Goal: Task Accomplishment & Management: Use online tool/utility

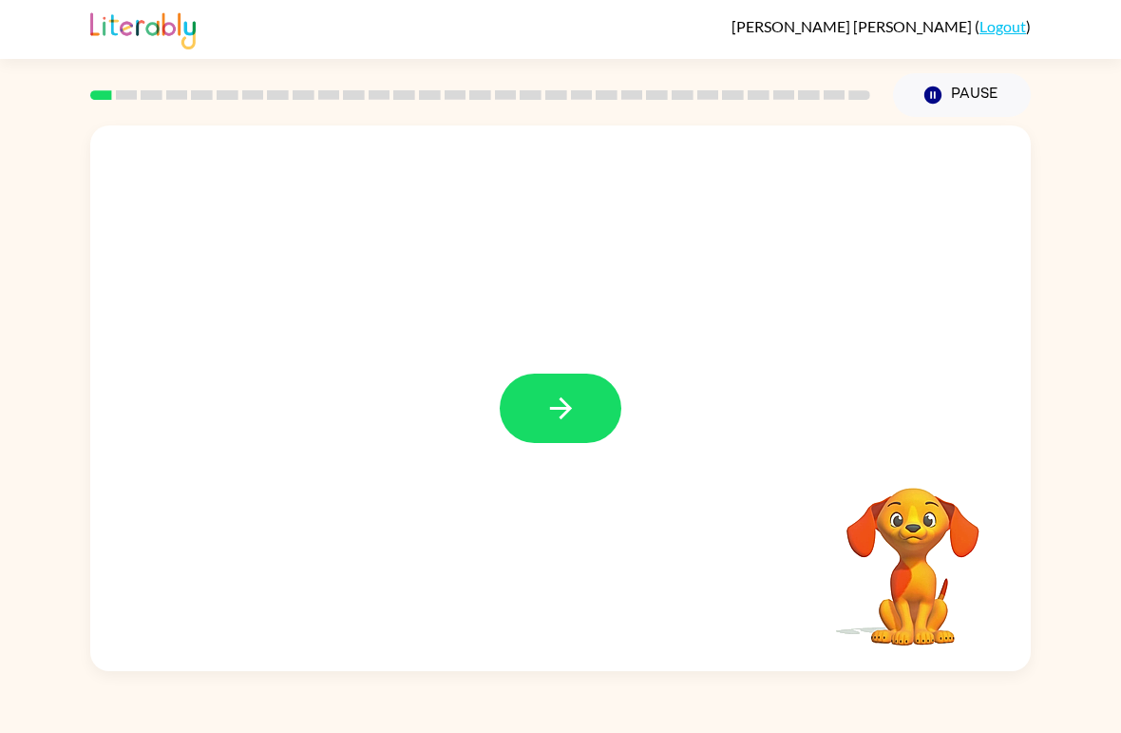
click at [566, 430] on button "button" at bounding box center [561, 407] width 122 height 69
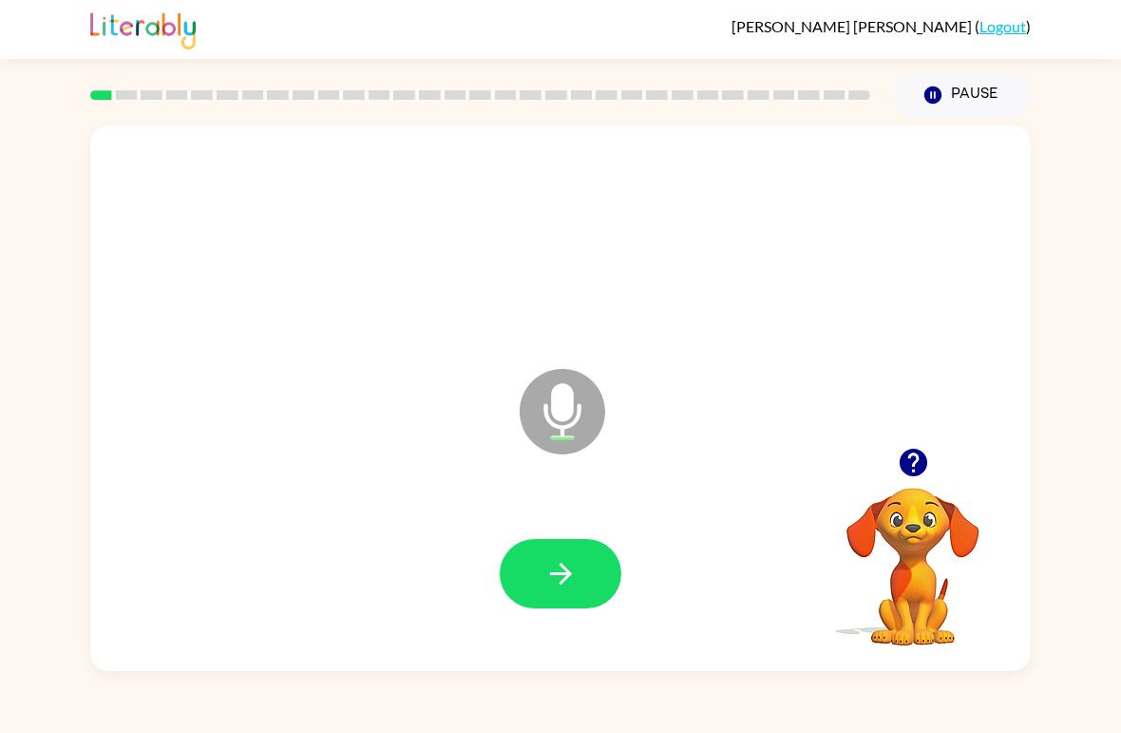
click at [556, 561] on icon "button" at bounding box center [560, 573] width 33 height 33
click at [577, 581] on icon "button" at bounding box center [560, 573] width 33 height 33
click at [558, 568] on icon "button" at bounding box center [560, 573] width 33 height 33
click at [551, 590] on icon "button" at bounding box center [560, 573] width 33 height 33
click at [557, 593] on button "button" at bounding box center [561, 573] width 122 height 69
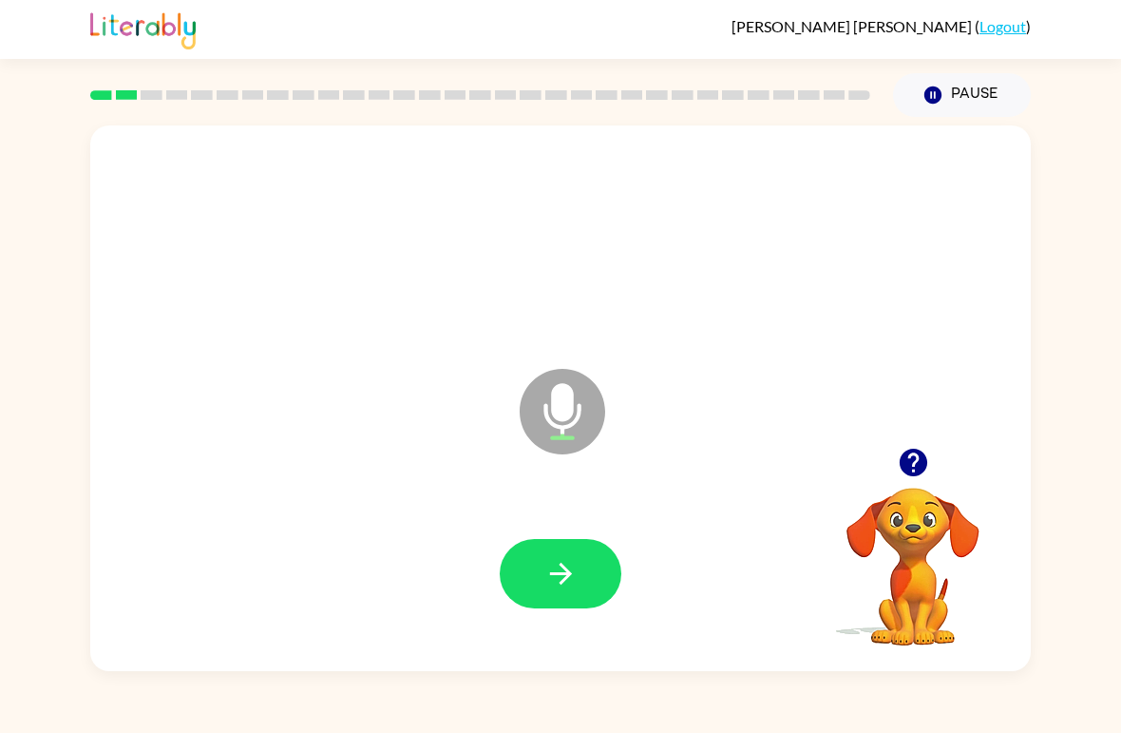
click at [565, 608] on button "button" at bounding box center [561, 573] width 122 height 69
click at [531, 591] on button "button" at bounding box center [561, 573] width 122 height 69
click at [551, 582] on icon "button" at bounding box center [560, 573] width 33 height 33
click at [576, 565] on icon "button" at bounding box center [560, 573] width 33 height 33
click at [610, 563] on button "button" at bounding box center [561, 573] width 122 height 69
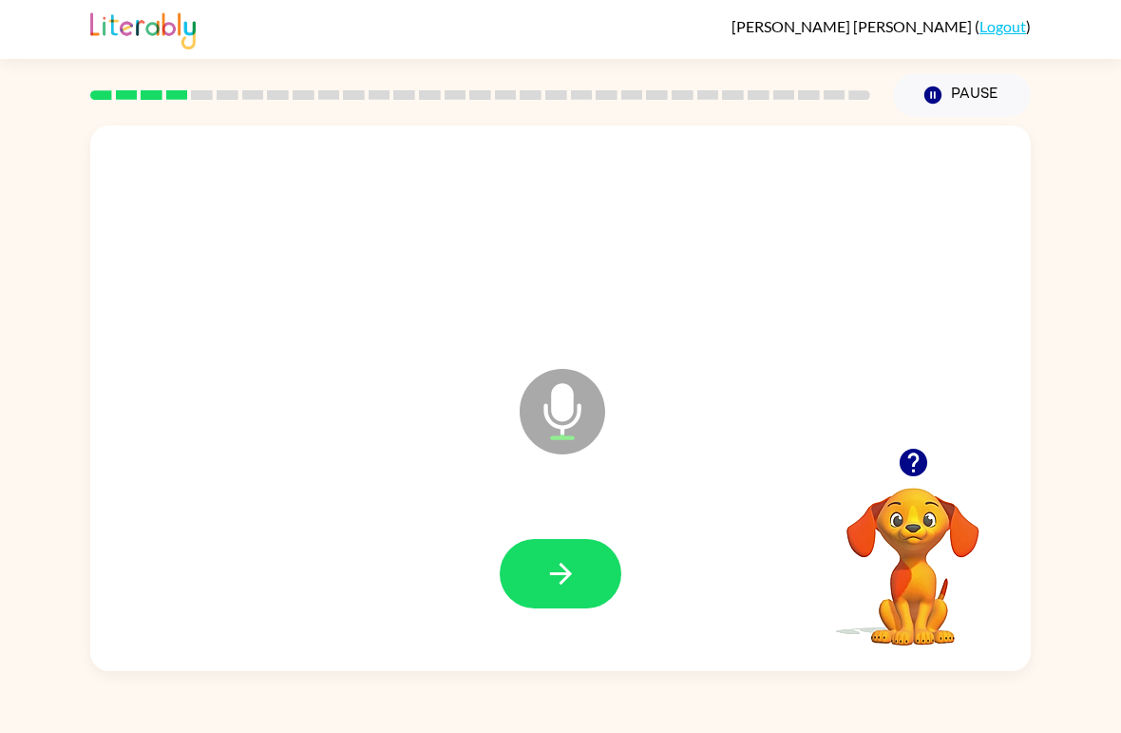
click at [576, 588] on icon "button" at bounding box center [560, 573] width 33 height 33
click at [570, 594] on button "button" at bounding box center [561, 573] width 122 height 69
click at [575, 576] on icon "button" at bounding box center [560, 573] width 33 height 33
click at [572, 592] on button "button" at bounding box center [561, 573] width 122 height 69
click at [585, 553] on button "button" at bounding box center [561, 573] width 122 height 69
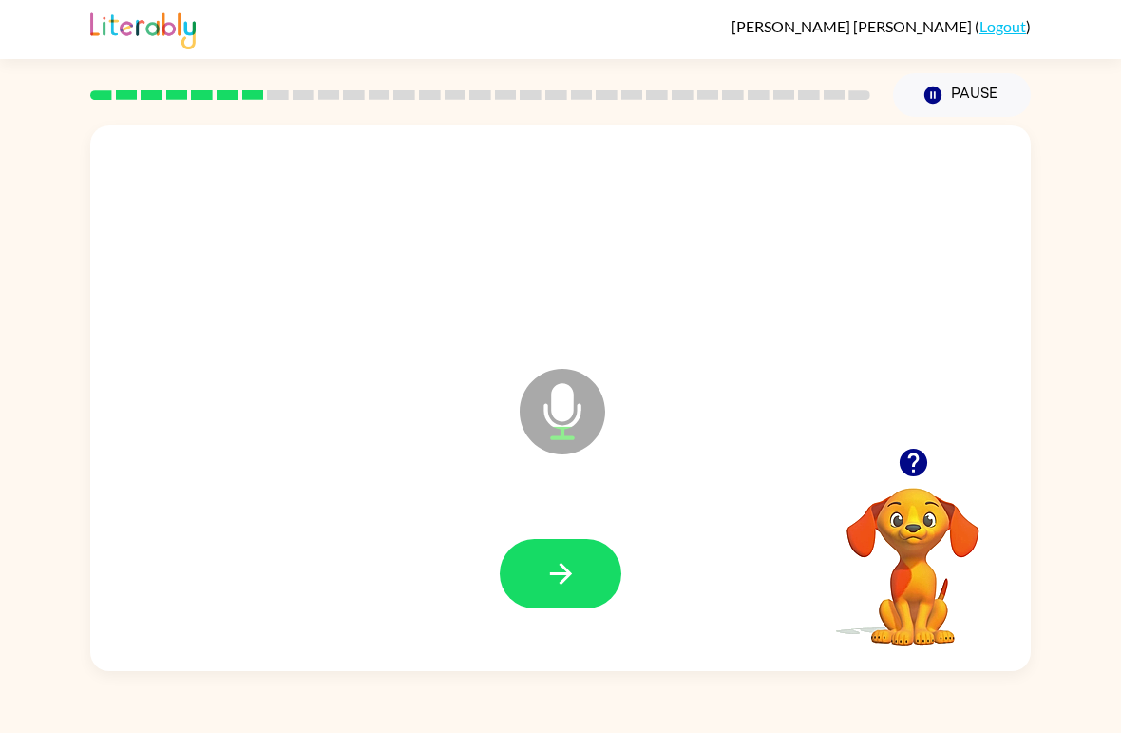
click at [597, 592] on button "button" at bounding box center [561, 573] width 122 height 69
click at [578, 575] on button "button" at bounding box center [561, 573] width 122 height 69
click at [578, 567] on button "button" at bounding box center [561, 573] width 122 height 69
click at [577, 585] on icon "button" at bounding box center [560, 573] width 33 height 33
click at [576, 568] on icon "button" at bounding box center [560, 573] width 33 height 33
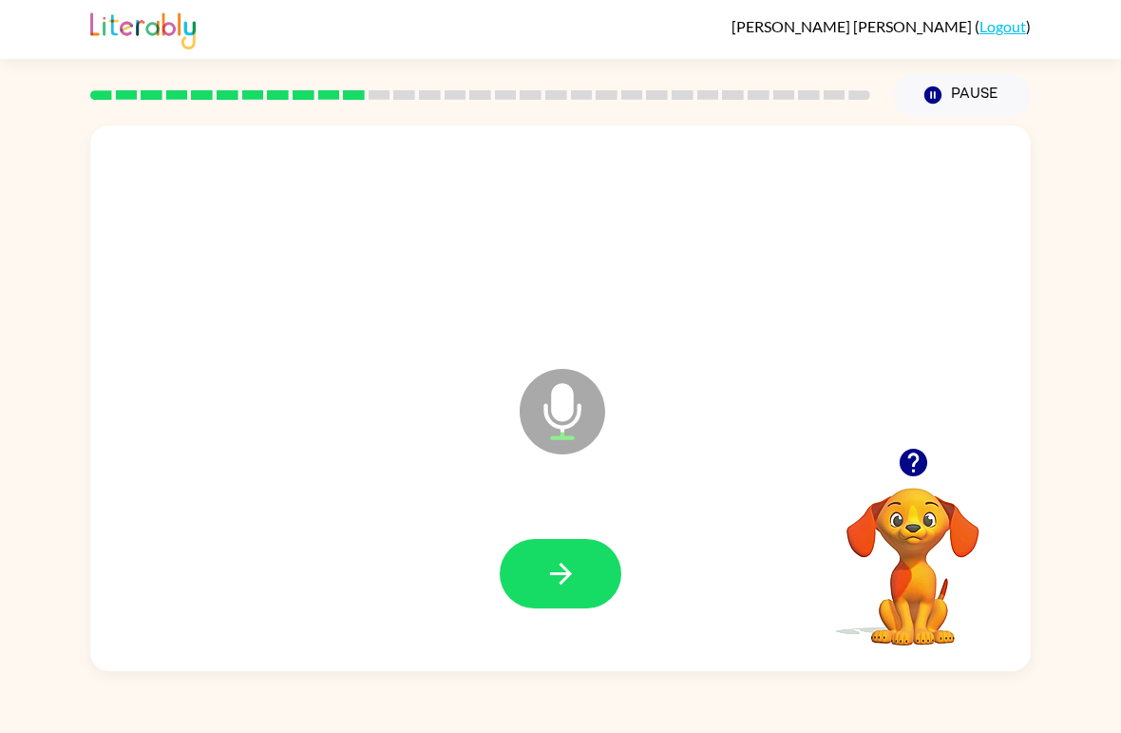
click at [583, 578] on button "button" at bounding box center [561, 573] width 122 height 69
click at [560, 600] on button "button" at bounding box center [561, 573] width 122 height 69
click at [585, 552] on button "button" at bounding box center [561, 573] width 122 height 69
click at [606, 577] on button "button" at bounding box center [561, 573] width 122 height 69
click at [586, 524] on div at bounding box center [560, 574] width 903 height 157
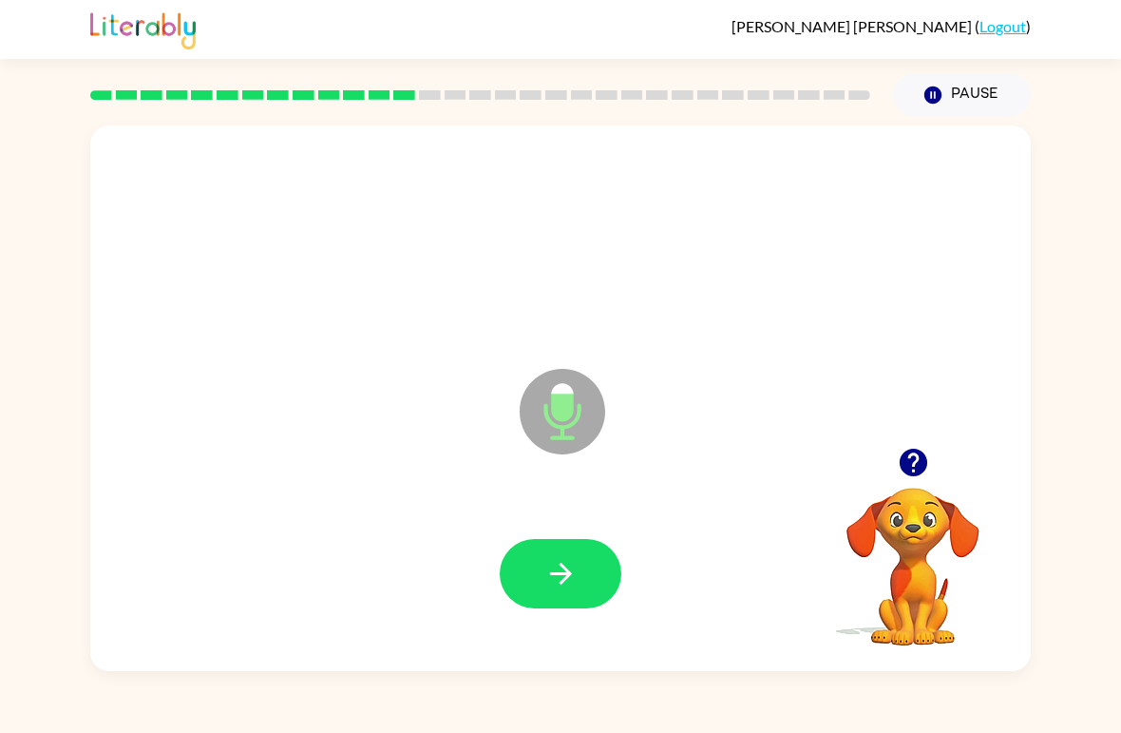
click at [594, 601] on button "button" at bounding box center [561, 573] width 122 height 69
click at [584, 554] on button "button" at bounding box center [561, 573] width 122 height 69
click at [560, 570] on icon "button" at bounding box center [560, 573] width 33 height 33
click at [574, 542] on button "button" at bounding box center [561, 573] width 122 height 69
click at [578, 590] on button "button" at bounding box center [561, 573] width 122 height 69
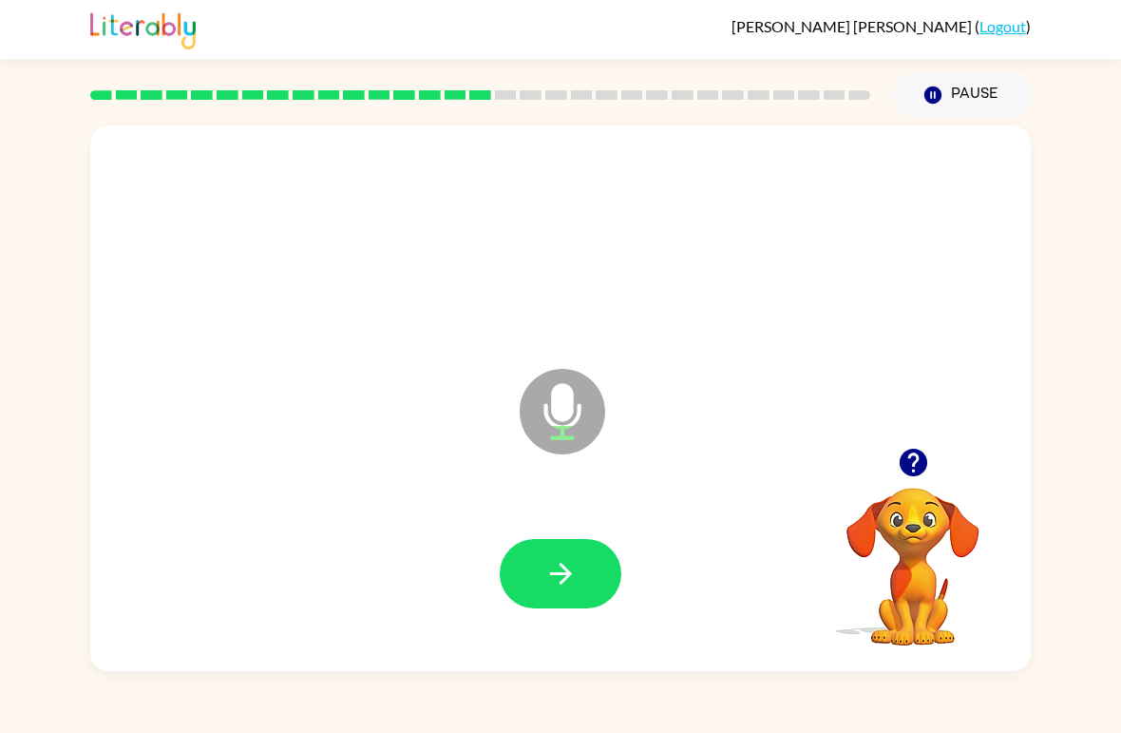
click at [574, 577] on icon "button" at bounding box center [560, 573] width 33 height 33
click at [575, 556] on button "button" at bounding box center [561, 573] width 122 height 69
click at [566, 541] on button "button" at bounding box center [561, 573] width 122 height 69
click at [570, 549] on button "button" at bounding box center [561, 573] width 122 height 69
click at [598, 534] on div at bounding box center [560, 574] width 903 height 157
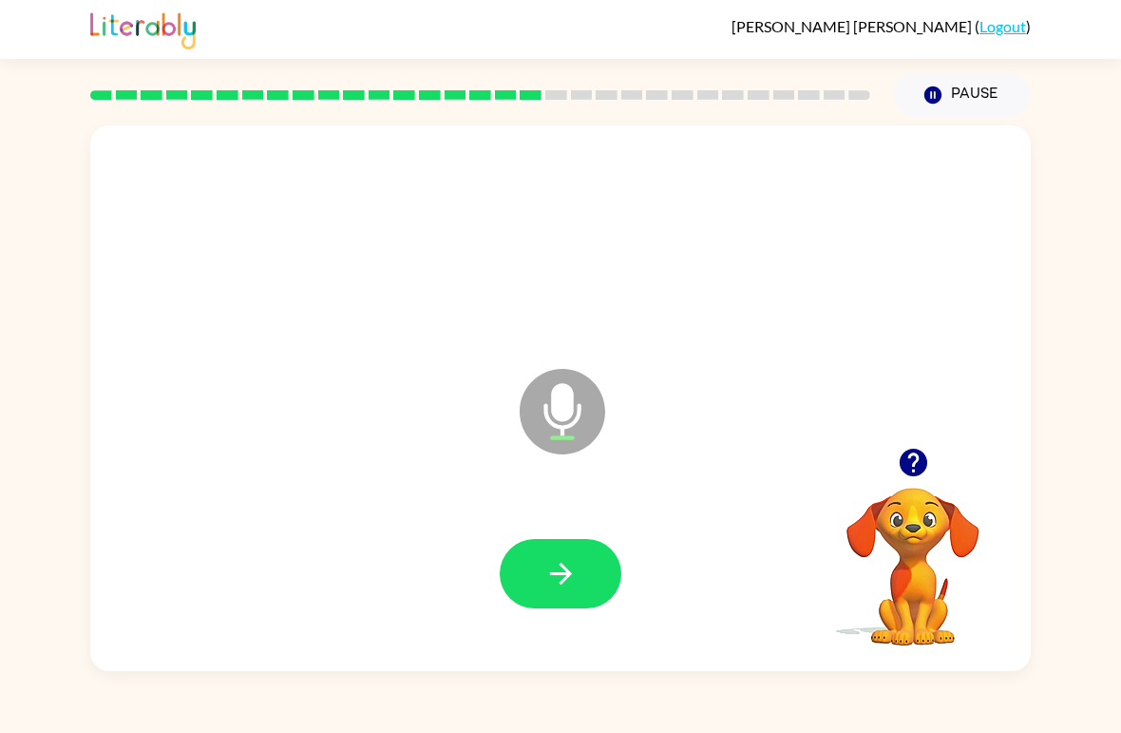
click at [605, 570] on button "button" at bounding box center [561, 573] width 122 height 69
click at [567, 572] on icon "button" at bounding box center [560, 573] width 22 height 22
click at [567, 573] on icon "button" at bounding box center [560, 573] width 22 height 22
click at [522, 551] on button "button" at bounding box center [561, 573] width 122 height 69
click at [538, 575] on button "button" at bounding box center [561, 573] width 122 height 69
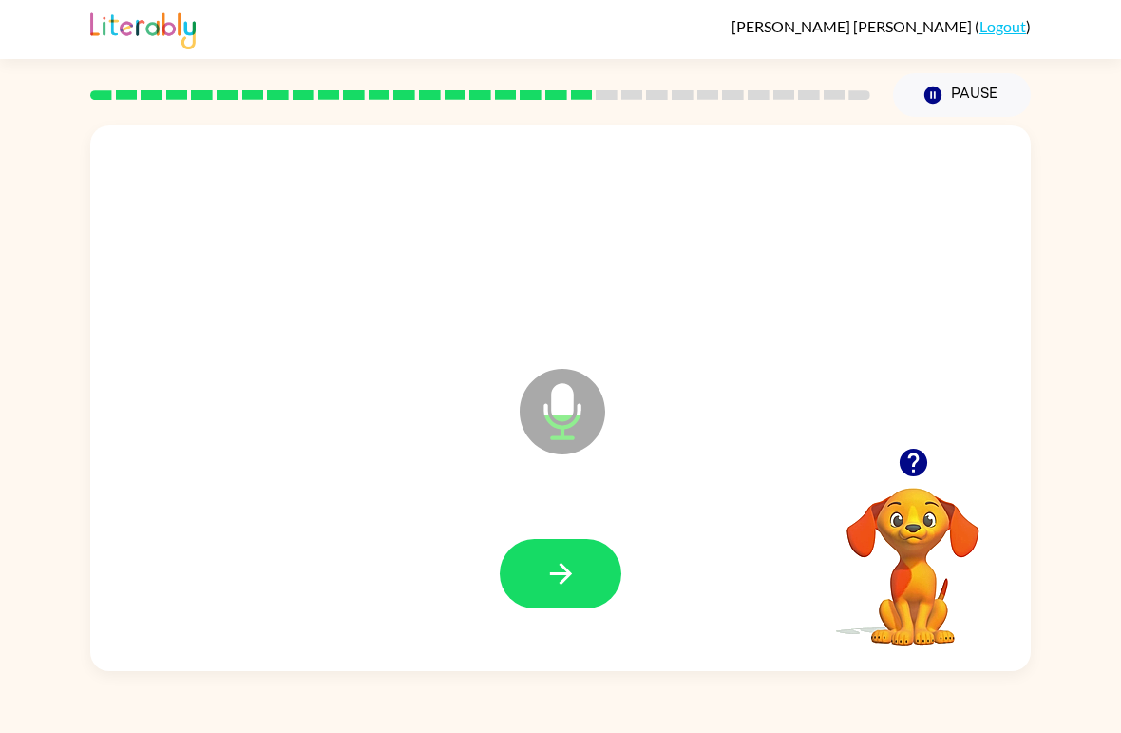
click at [544, 552] on button "button" at bounding box center [561, 573] width 122 height 69
click at [602, 561] on button "button" at bounding box center [561, 573] width 122 height 69
click at [542, 588] on button "button" at bounding box center [561, 573] width 122 height 69
click at [569, 557] on button "button" at bounding box center [561, 573] width 122 height 69
click at [23, 533] on div "Microphone The Microphone is here when it is your turn to talk Your browser mus…" at bounding box center [560, 394] width 1121 height 554
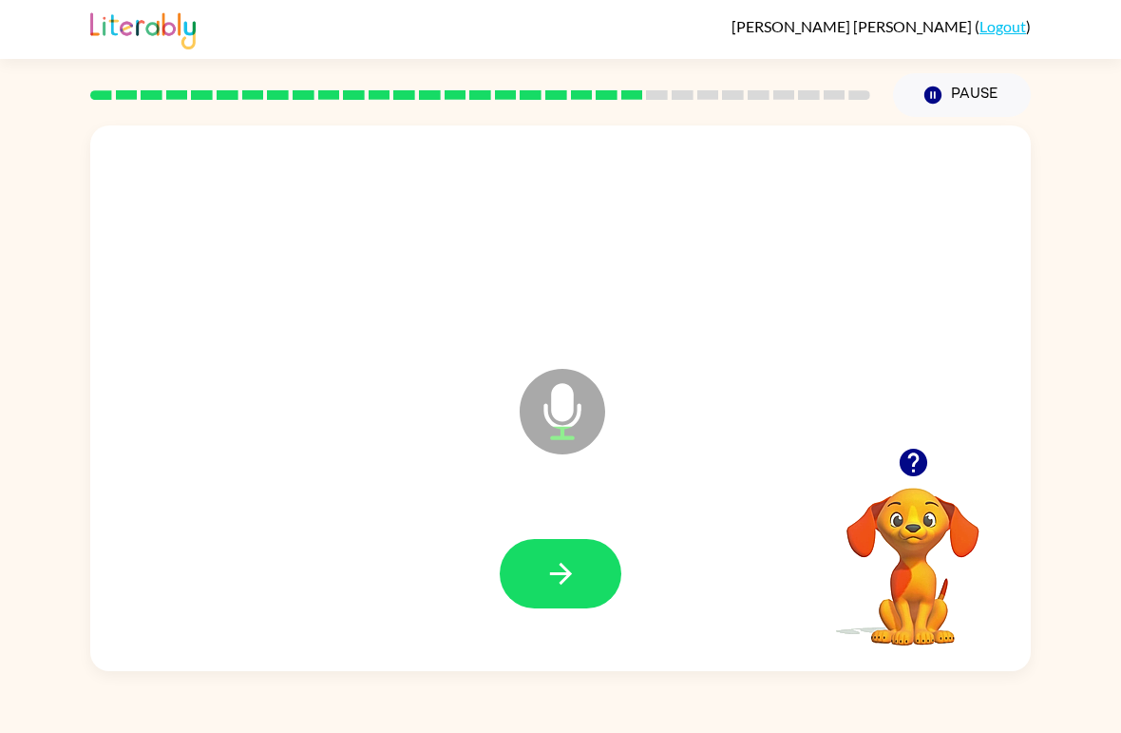
click at [540, 575] on button "button" at bounding box center [561, 573] width 122 height 69
click at [584, 556] on button "button" at bounding box center [561, 573] width 122 height 69
click at [535, 577] on button "button" at bounding box center [561, 573] width 122 height 69
click at [535, 573] on button "button" at bounding box center [561, 573] width 122 height 69
click at [534, 565] on button "button" at bounding box center [561, 573] width 122 height 69
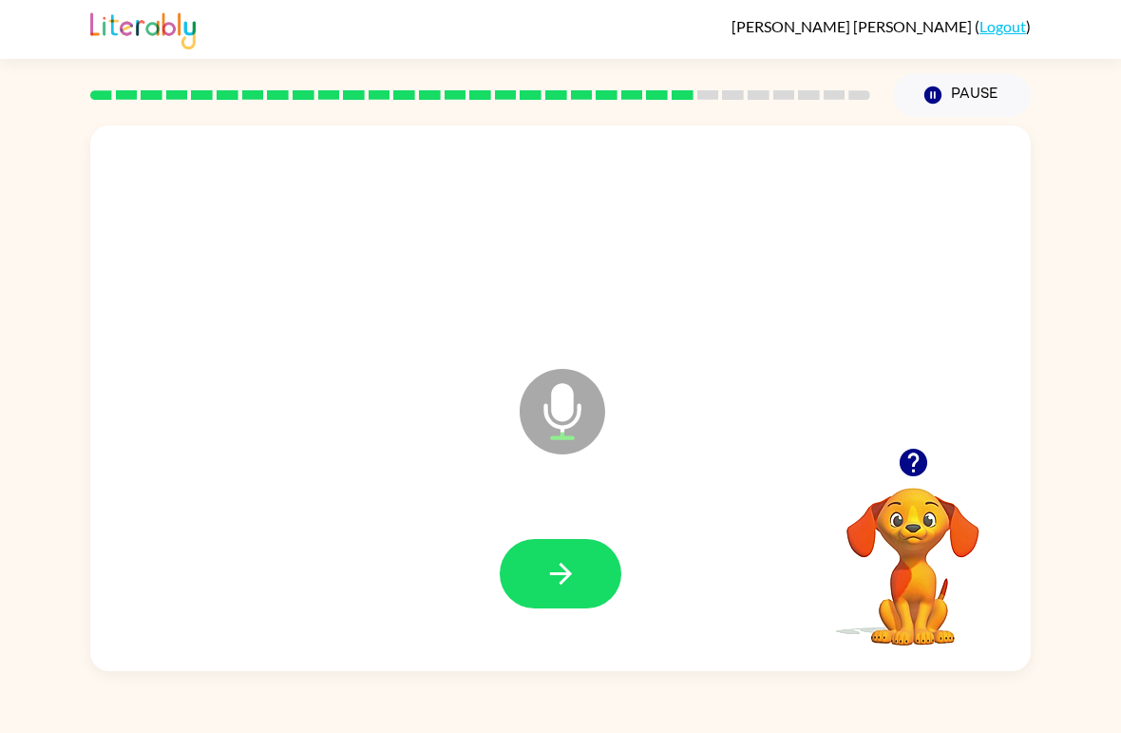
click at [528, 630] on div at bounding box center [560, 574] width 903 height 157
click at [559, 585] on icon "button" at bounding box center [560, 573] width 33 height 33
click at [558, 571] on icon "button" at bounding box center [560, 573] width 33 height 33
click at [561, 572] on icon "button" at bounding box center [560, 573] width 33 height 33
click at [569, 579] on icon "button" at bounding box center [560, 573] width 33 height 33
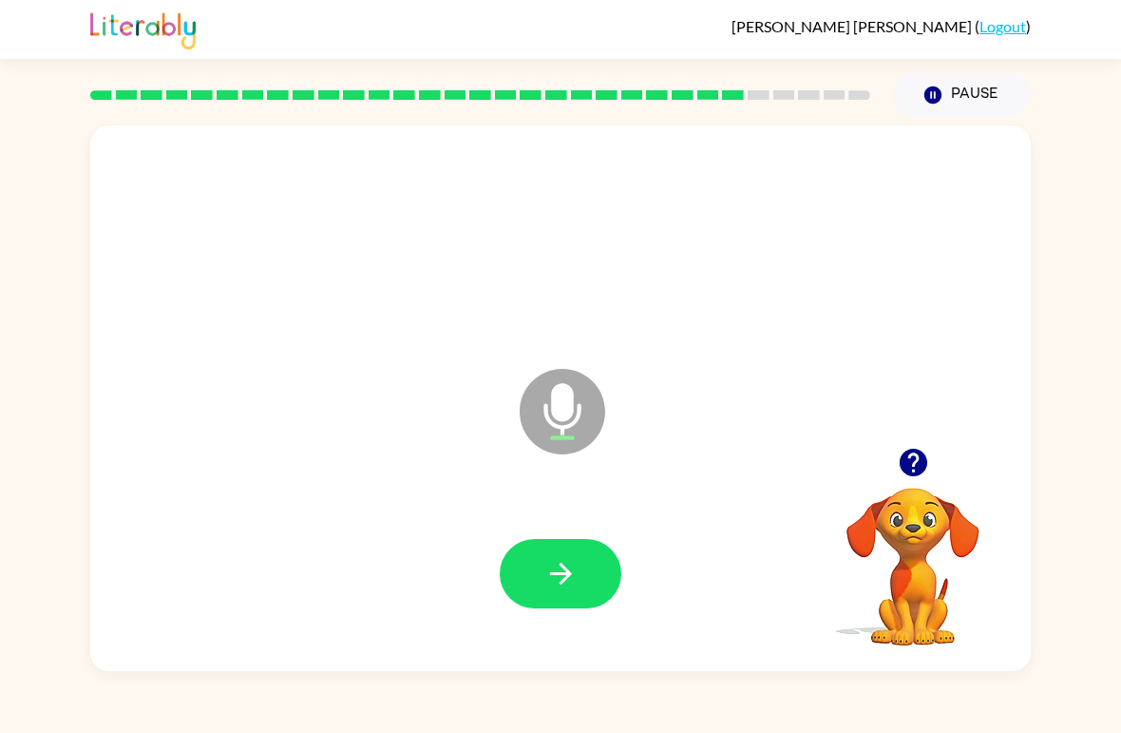
click at [548, 567] on icon "button" at bounding box center [560, 573] width 33 height 33
click at [566, 607] on button "button" at bounding box center [561, 573] width 122 height 69
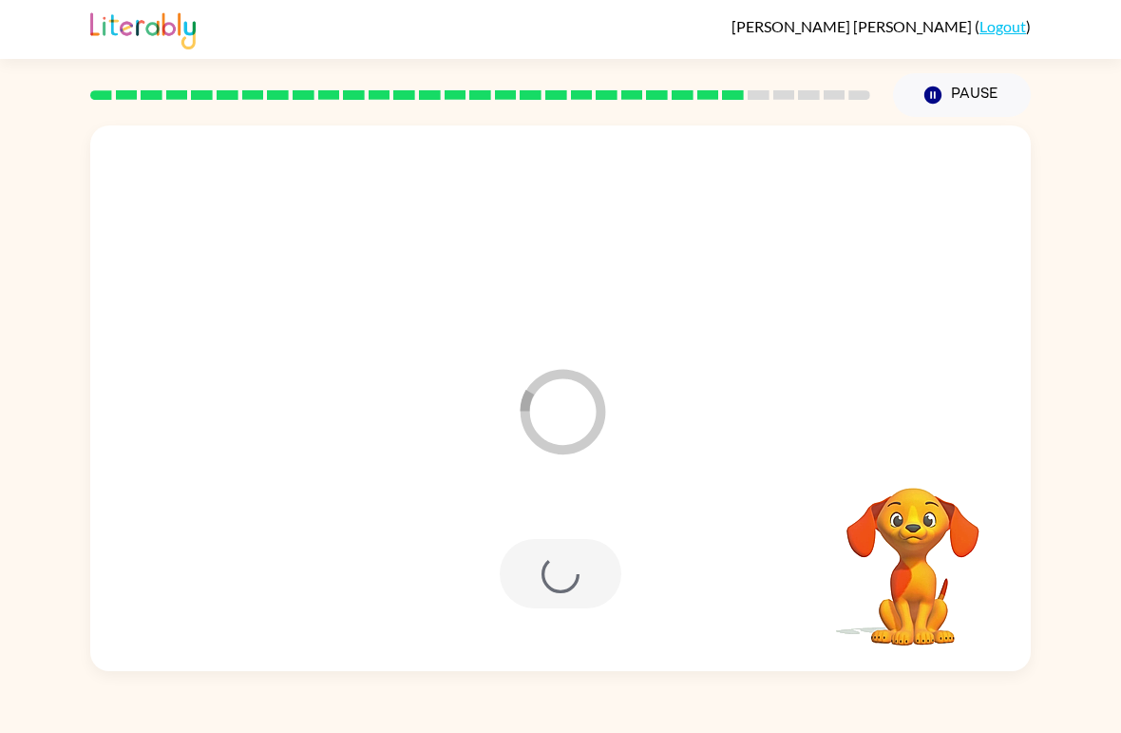
click at [545, 526] on div at bounding box center [560, 574] width 903 height 157
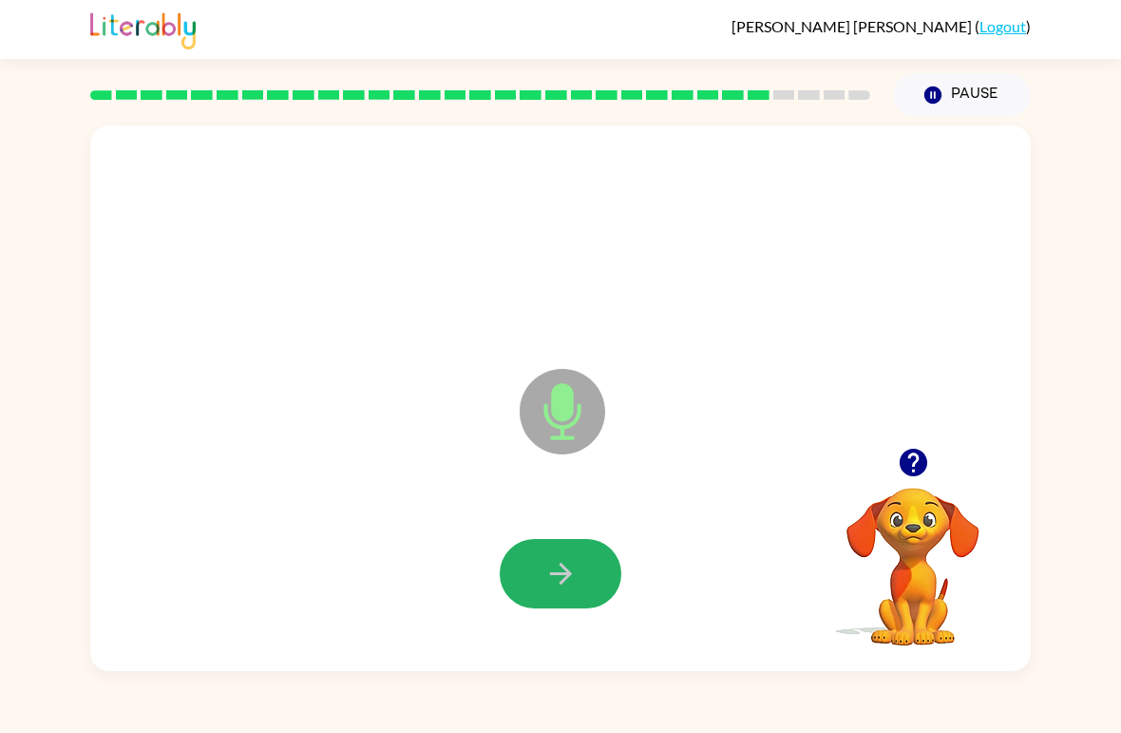
click at [568, 552] on button "button" at bounding box center [561, 573] width 122 height 69
click at [595, 567] on button "button" at bounding box center [561, 573] width 122 height 69
click at [572, 574] on icon "button" at bounding box center [560, 573] width 33 height 33
click at [581, 599] on button "button" at bounding box center [561, 573] width 122 height 69
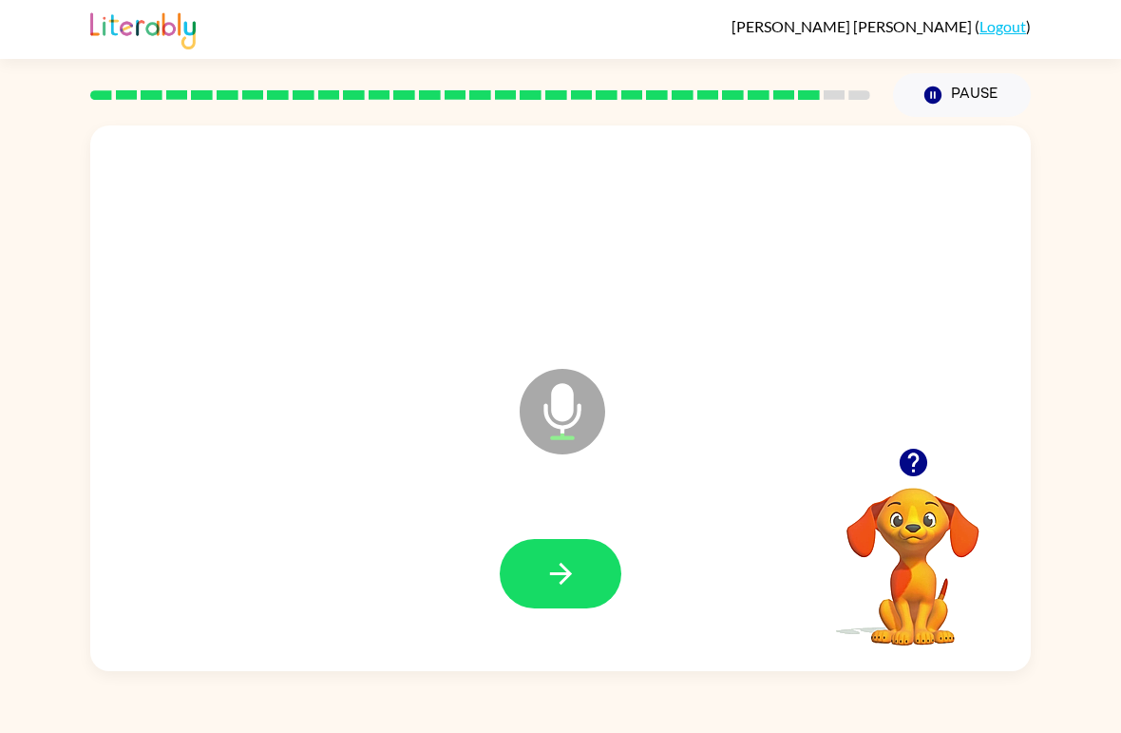
click at [562, 562] on icon "button" at bounding box center [560, 573] width 33 height 33
click at [584, 574] on button "button" at bounding box center [561, 573] width 122 height 69
click at [583, 579] on button "button" at bounding box center [561, 573] width 122 height 69
click at [581, 581] on button "button" at bounding box center [561, 573] width 122 height 69
